Goal: Task Accomplishment & Management: Use online tool/utility

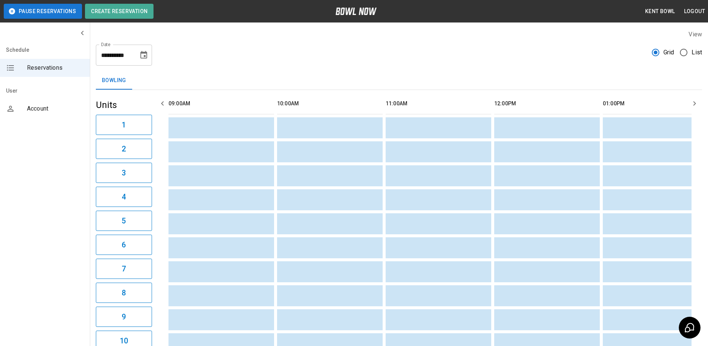
scroll to position [0, 651]
